Goal: Task Accomplishment & Management: Use online tool/utility

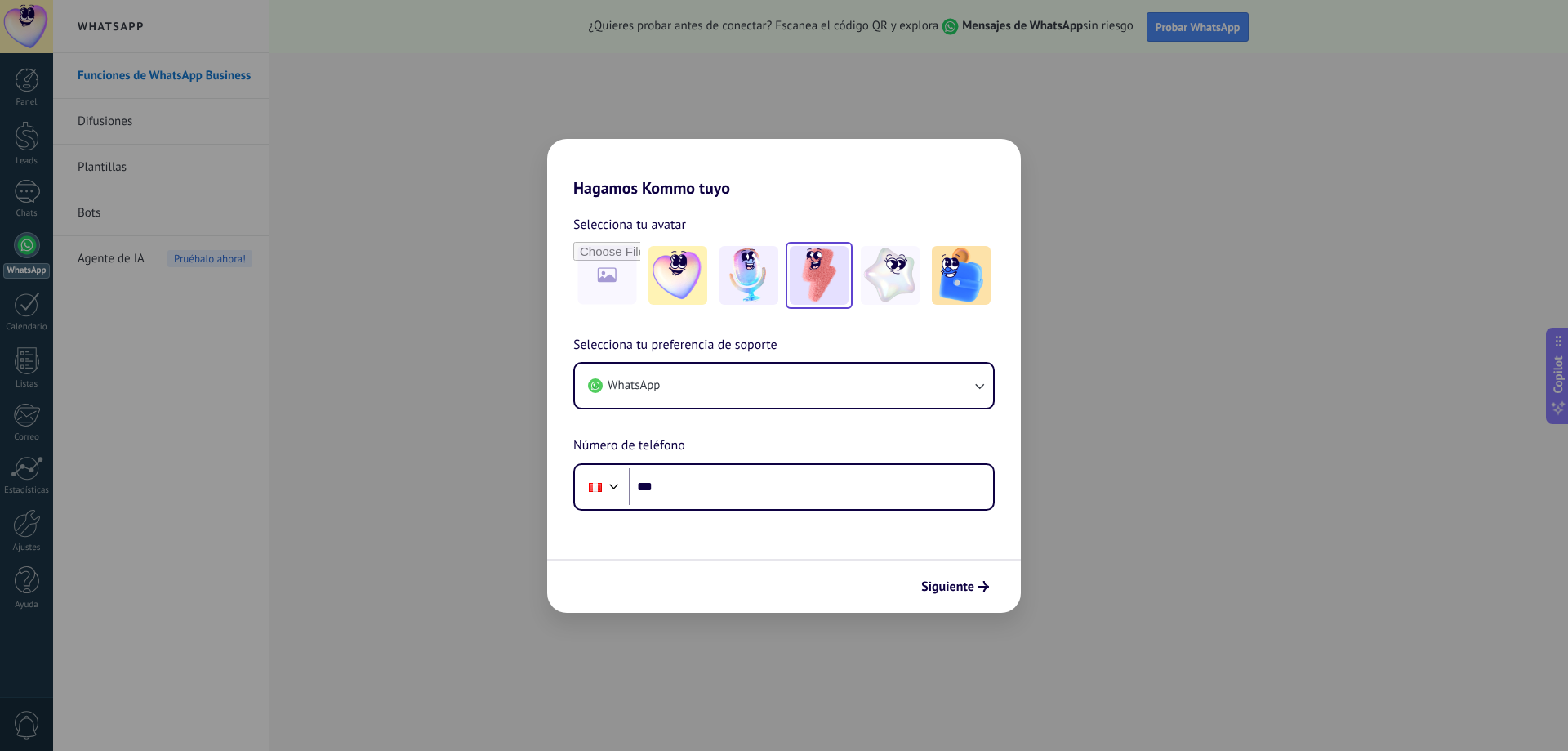
click at [812, 284] on img at bounding box center [819, 275] width 58 height 58
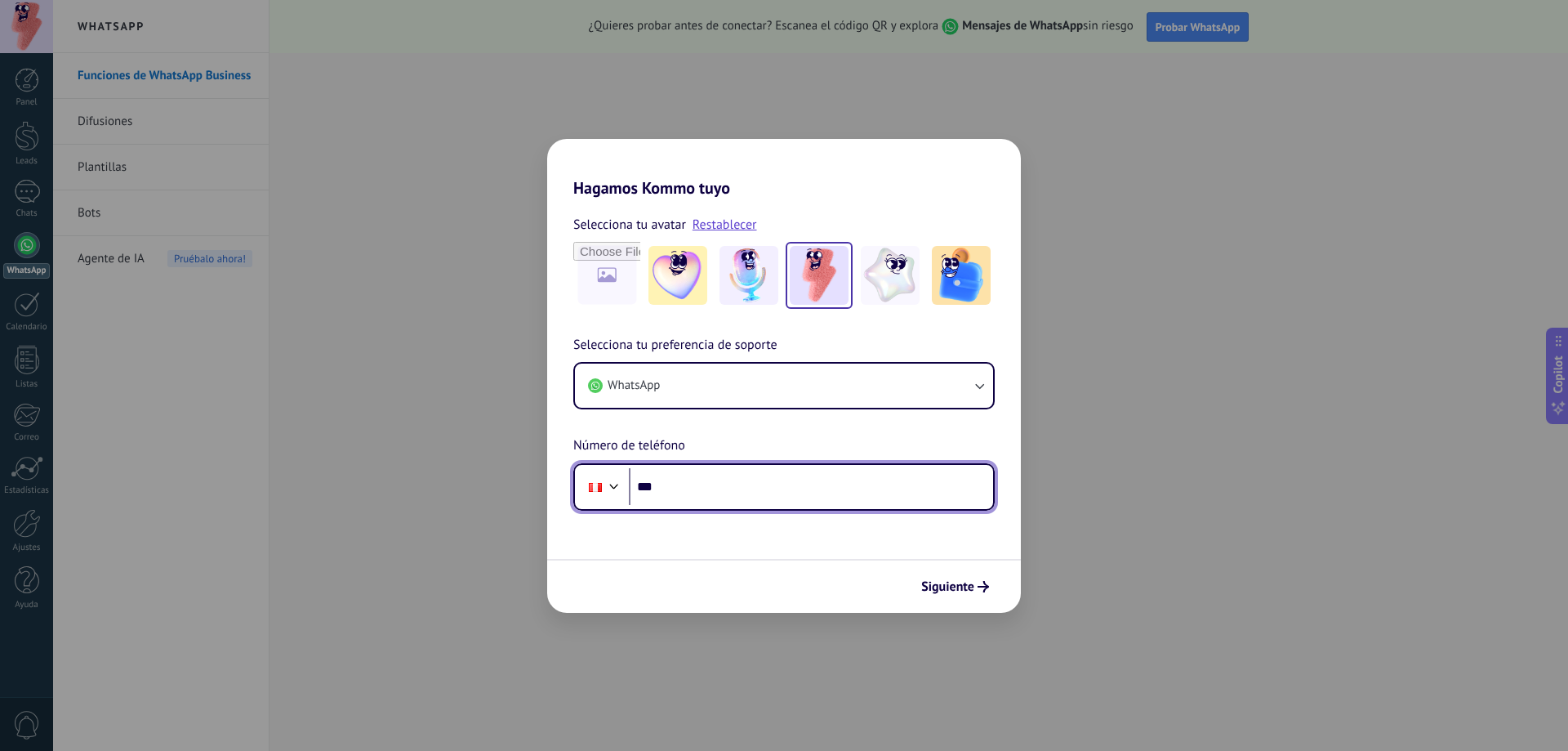
click at [705, 483] on input "***" at bounding box center [811, 487] width 364 height 37
type input "**********"
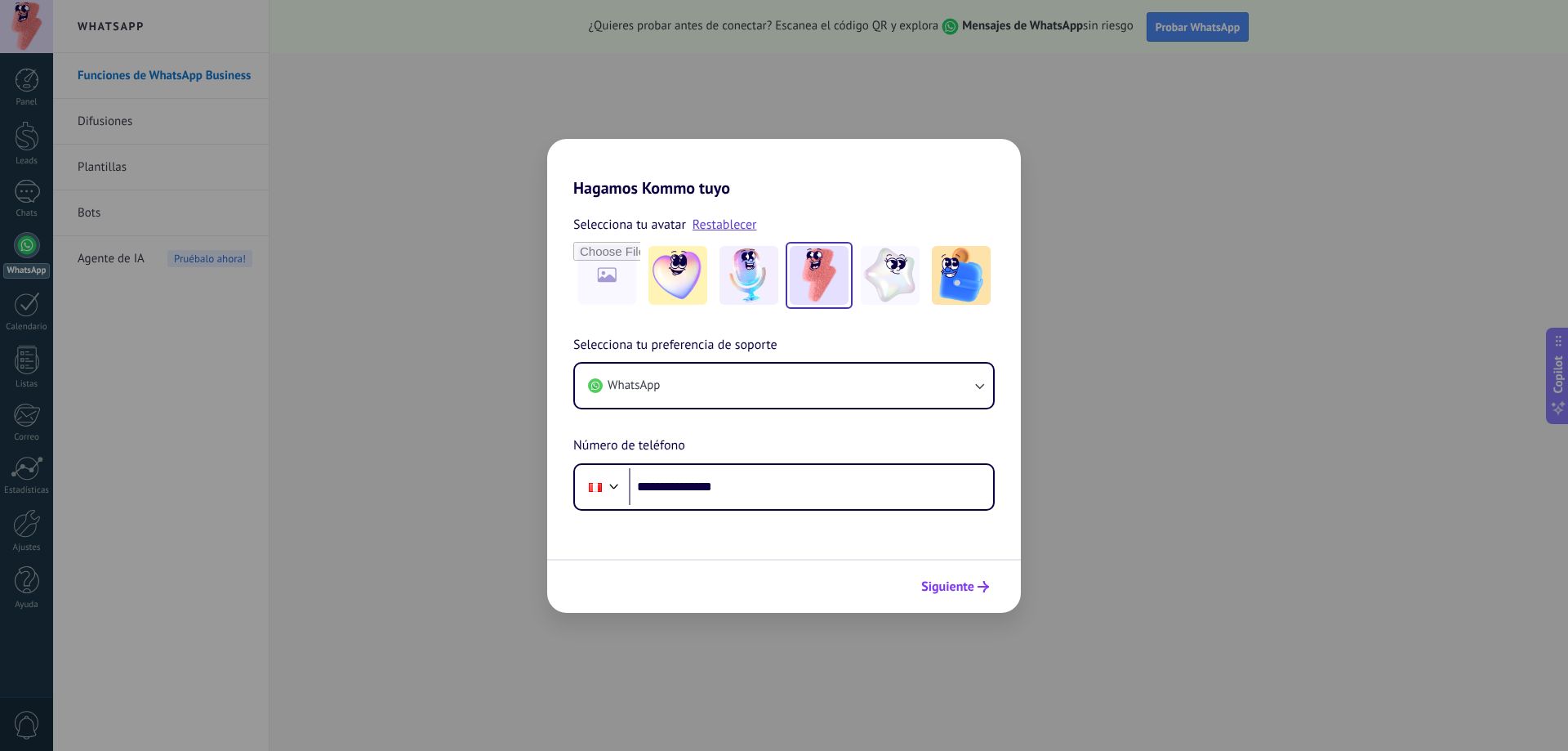
click at [953, 585] on span "Siguiente" at bounding box center [948, 586] width 53 height 11
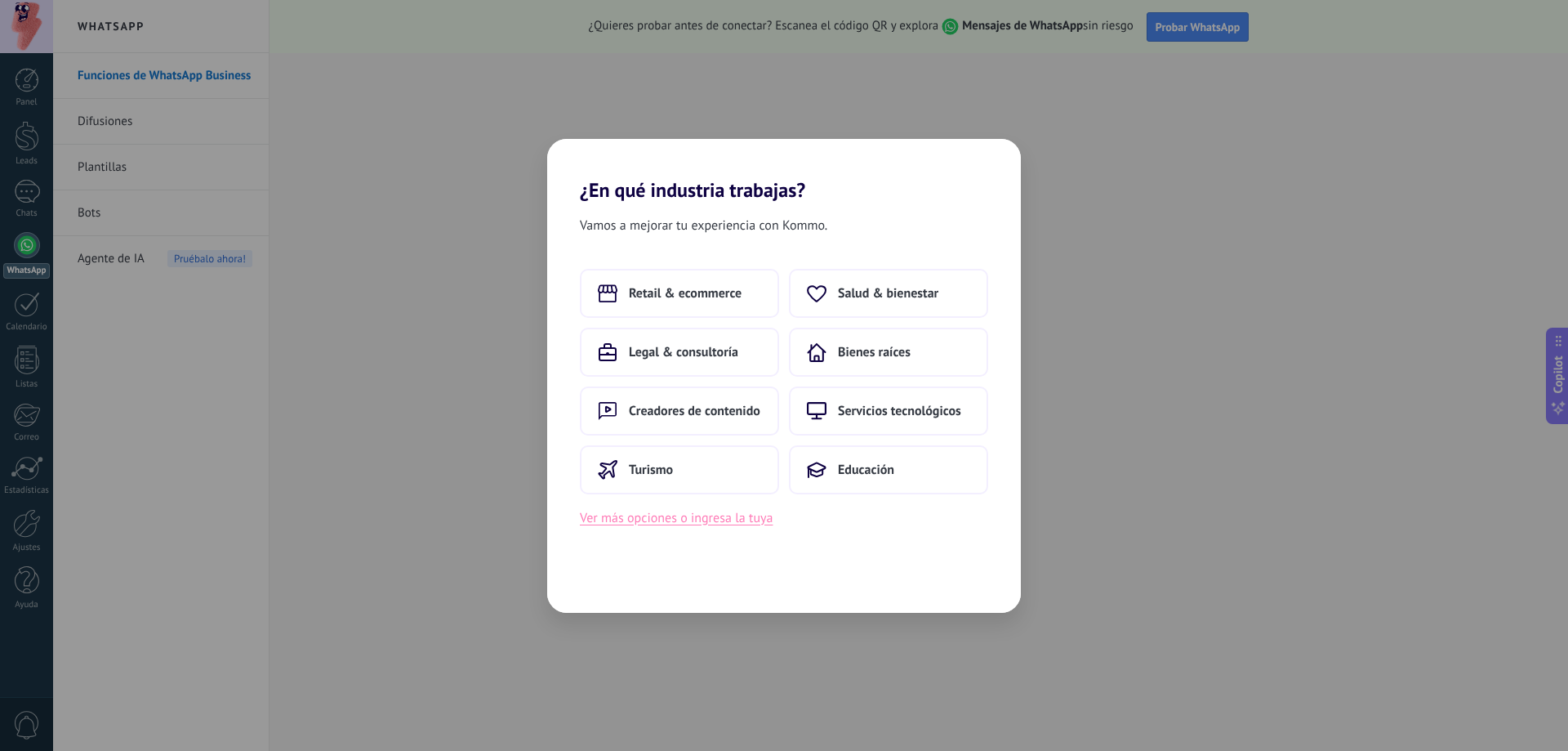
click at [653, 519] on button "Ver más opciones o ingresa la tuya" at bounding box center [676, 517] width 192 height 21
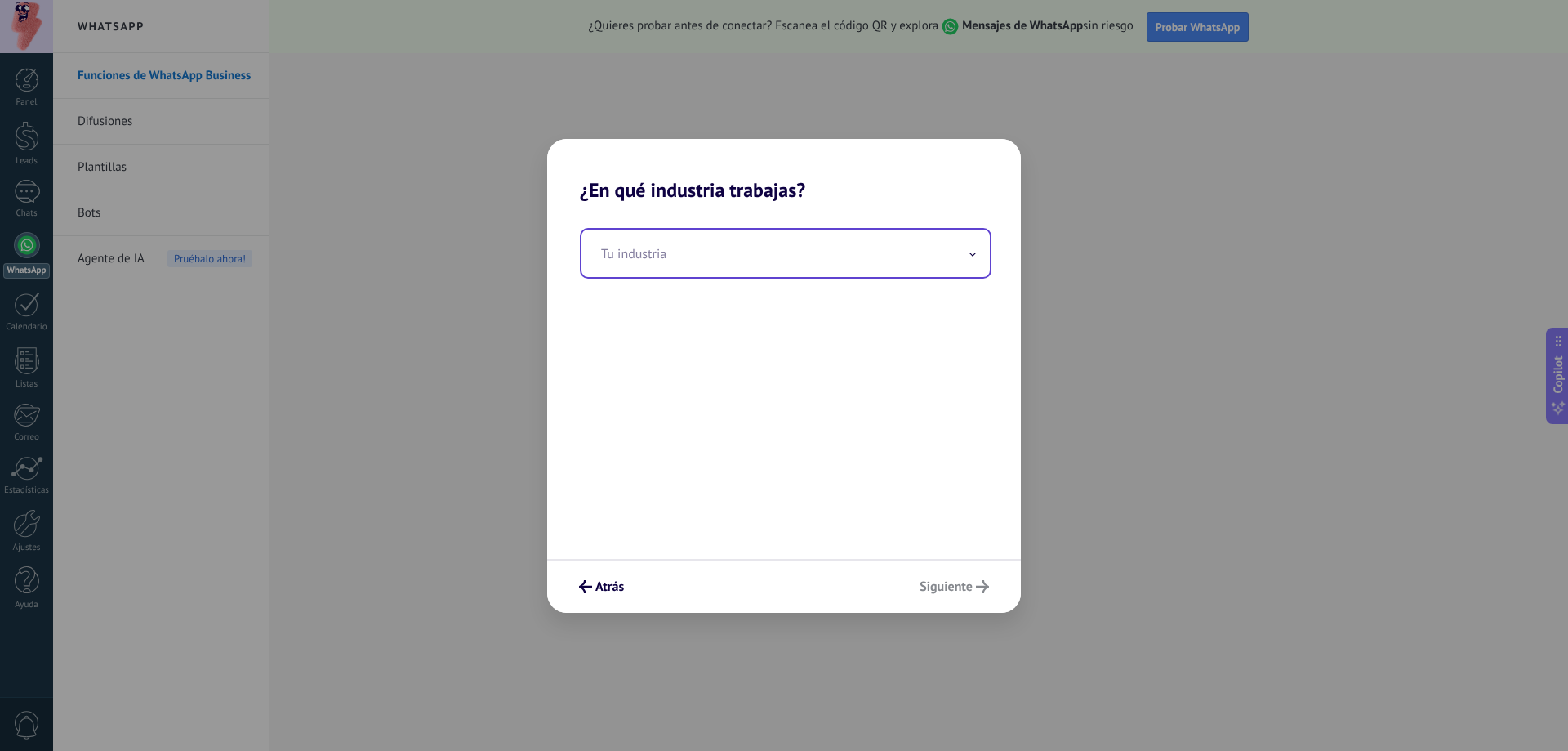
click at [655, 257] on input "text" at bounding box center [786, 253] width 409 height 47
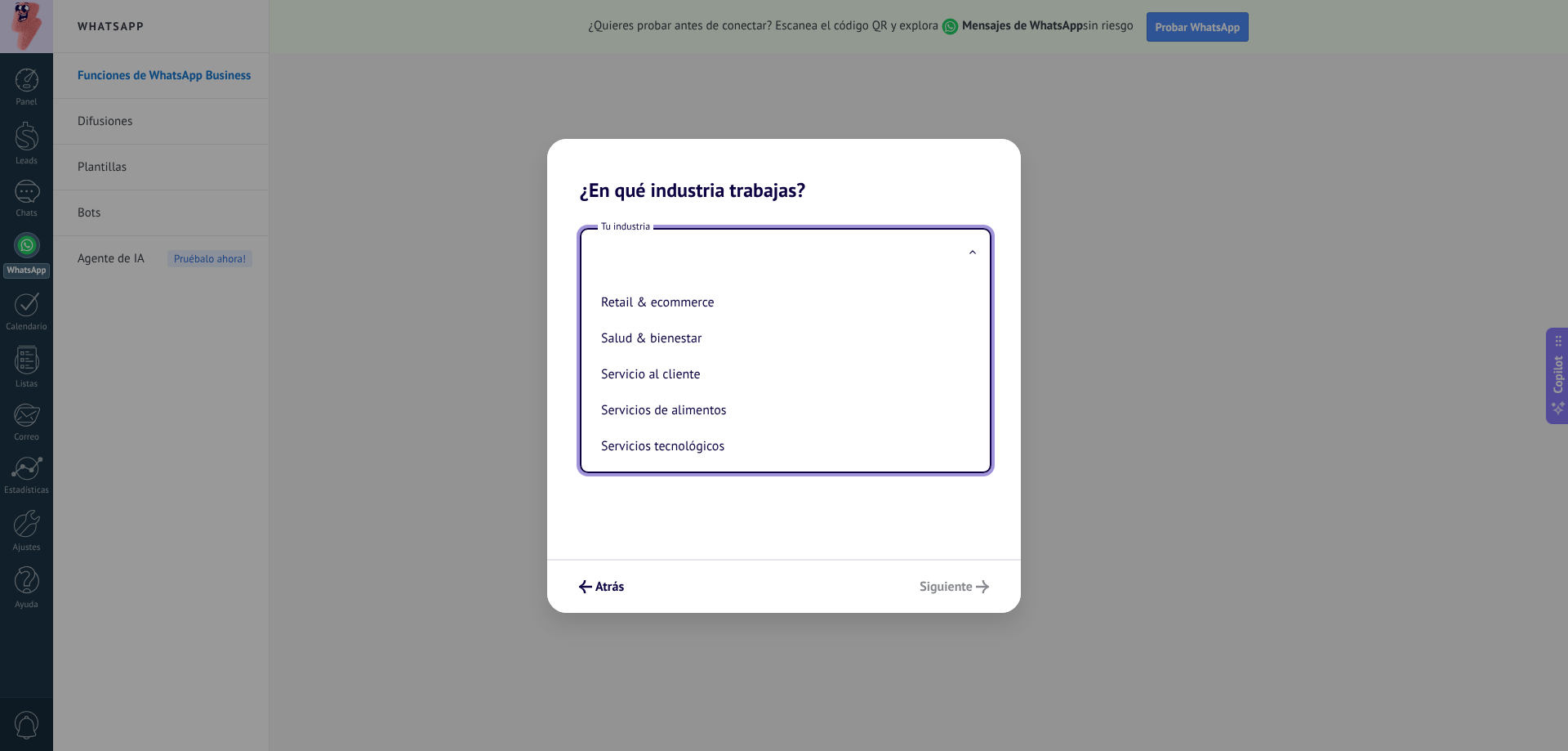
scroll to position [353, 0]
click at [702, 379] on li "Servicios de alimentos" at bounding box center [781, 376] width 375 height 36
type input "**********"
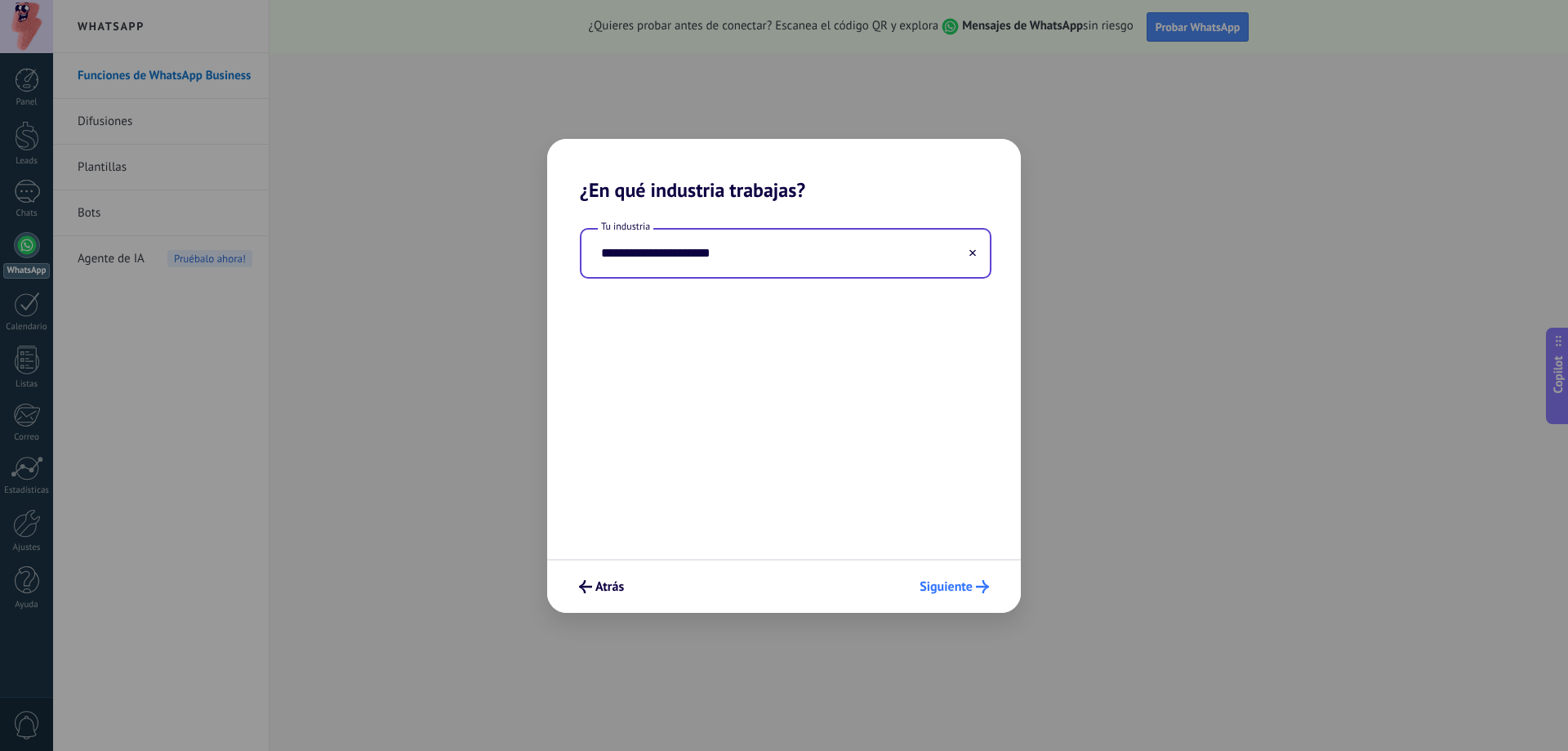
click at [970, 581] on span "Siguiente" at bounding box center [946, 586] width 53 height 11
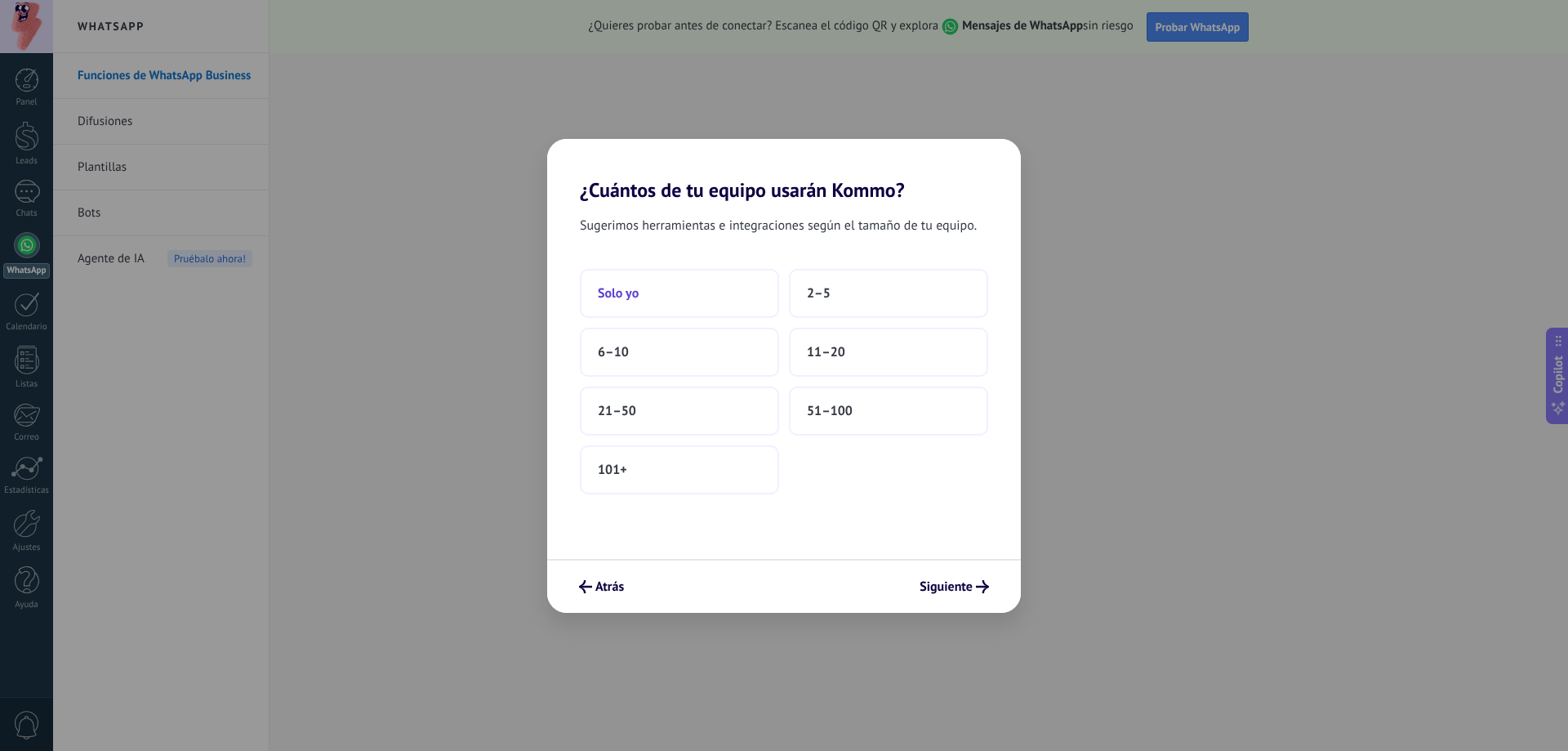
click at [702, 290] on button "Solo yo" at bounding box center [679, 293] width 199 height 49
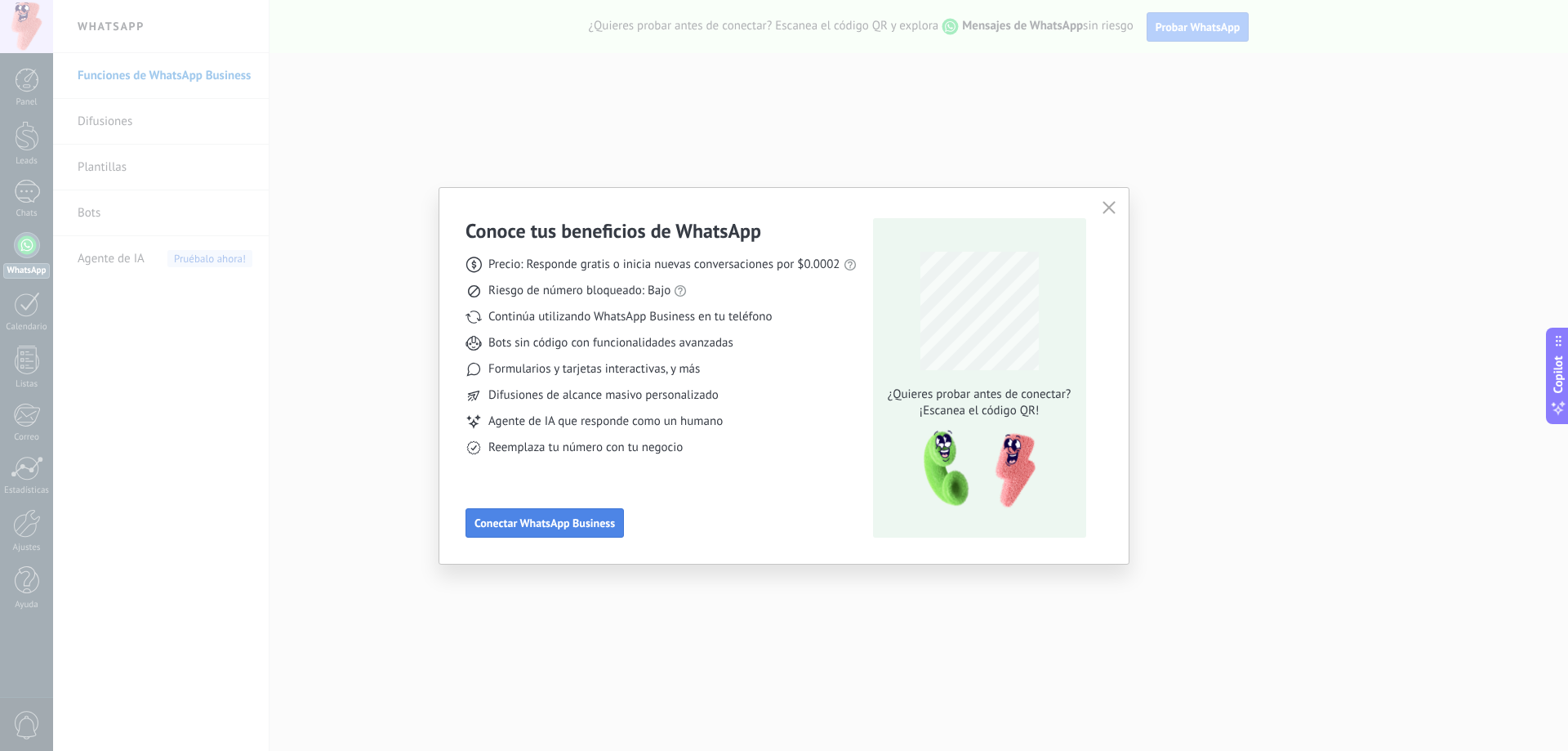
click at [529, 527] on span "Conectar WhatsApp Business" at bounding box center [545, 522] width 141 height 11
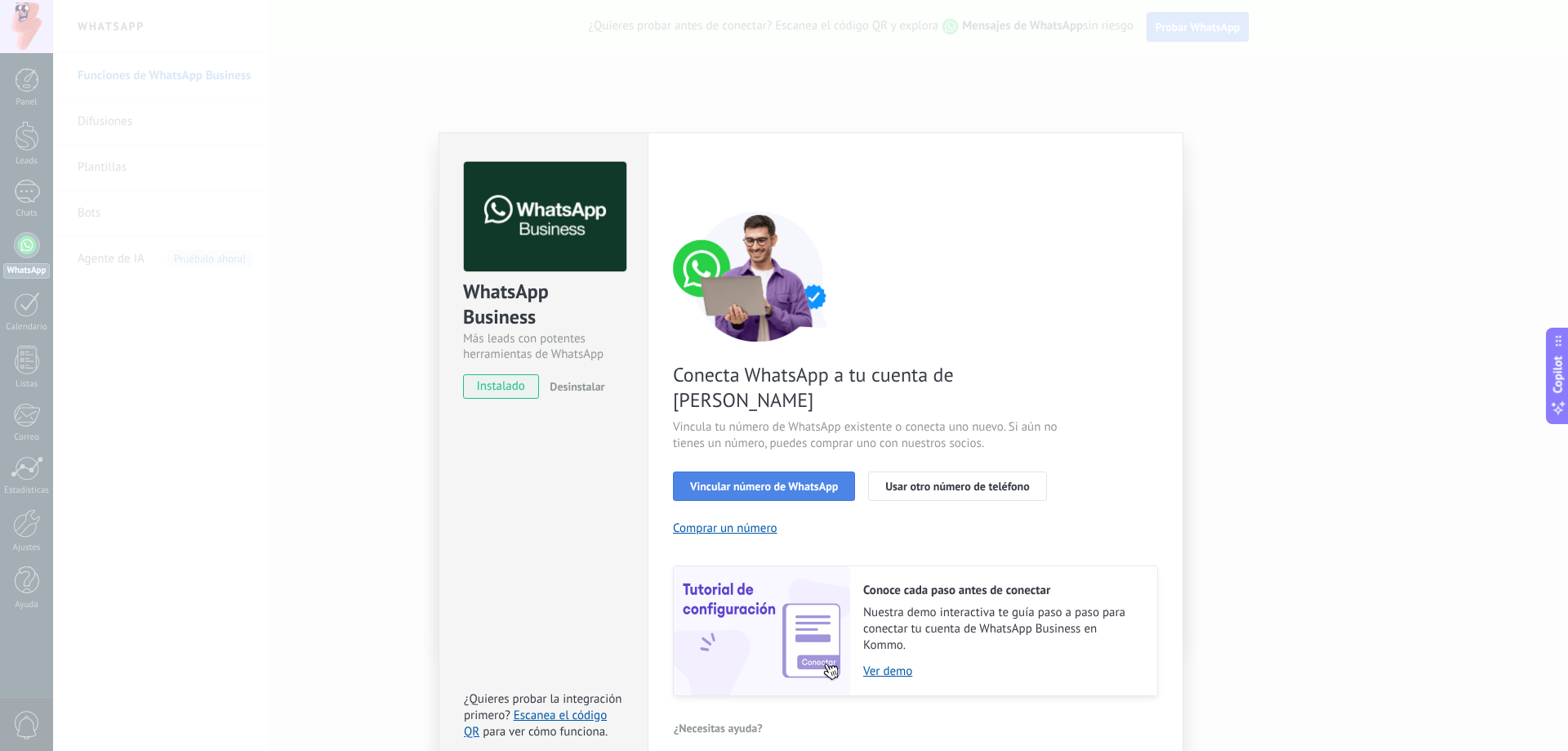
click at [753, 481] on span "Vincular número de WhatsApp" at bounding box center [764, 486] width 147 height 11
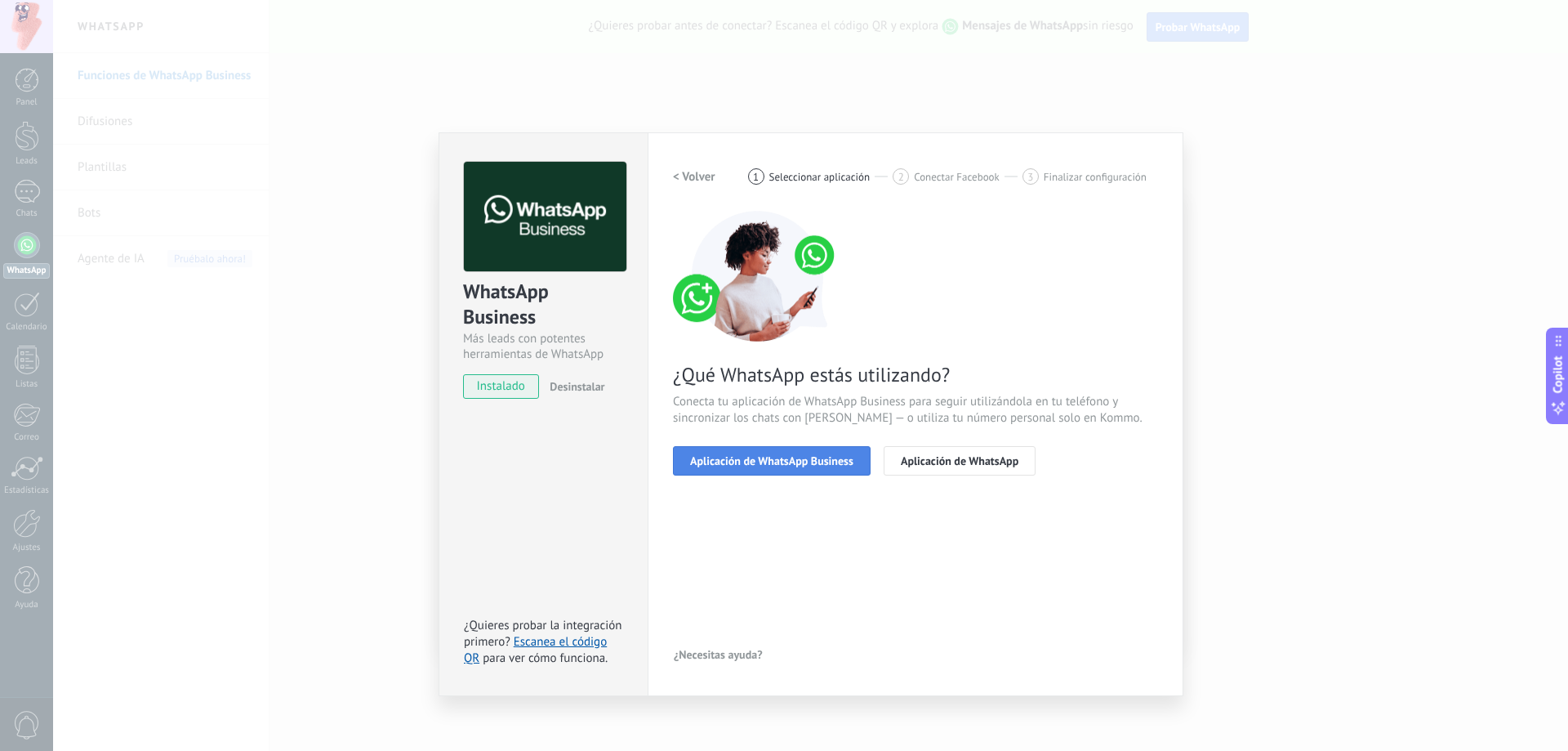
click at [748, 462] on span "Aplicación de WhatsApp Business" at bounding box center [771, 460] width 164 height 11
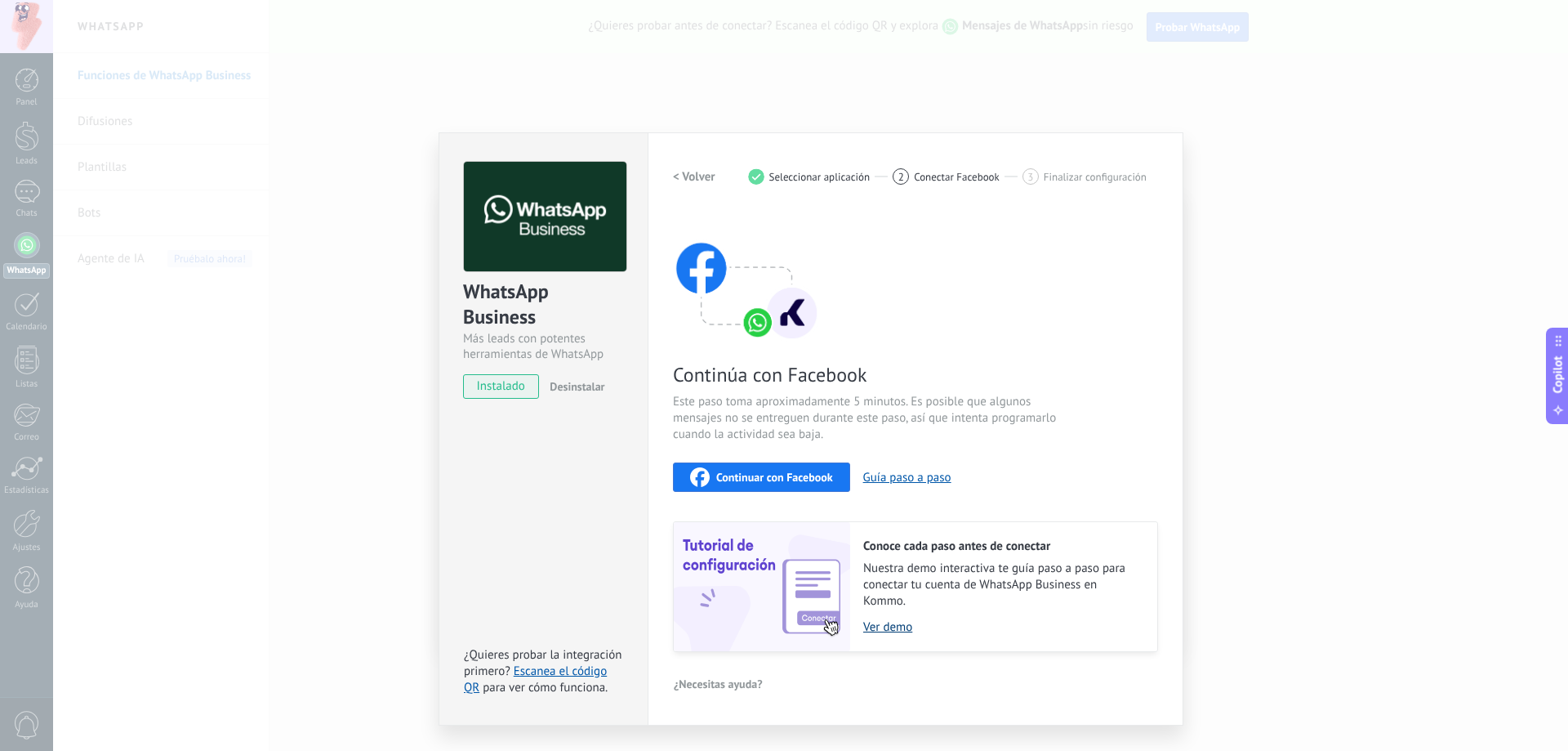
click at [888, 630] on link "Ver demo" at bounding box center [1003, 626] width 278 height 15
click at [764, 476] on span "Continuar con Facebook" at bounding box center [775, 476] width 117 height 11
